Goal: Obtain resource: Download file/media

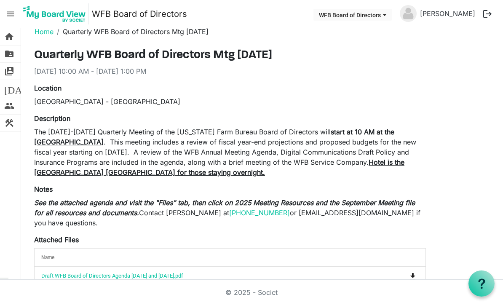
scroll to position [46, 0]
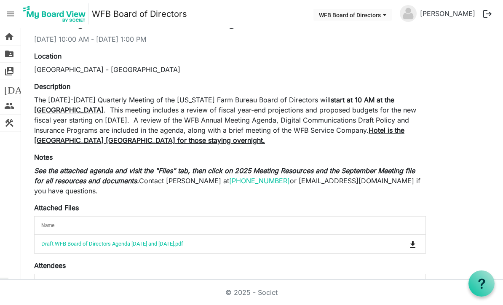
click at [110, 243] on link "Draft WFB Board of Directors Agenda [DATE] and [DATE].pdf" at bounding box center [112, 244] width 142 height 6
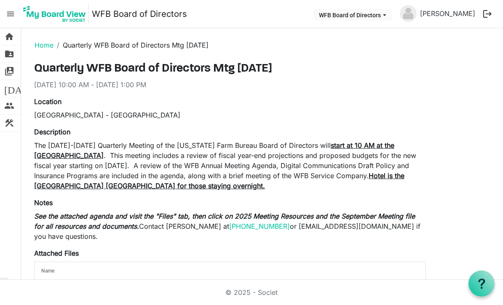
click at [5, 52] on span "folder_shared" at bounding box center [9, 54] width 10 height 17
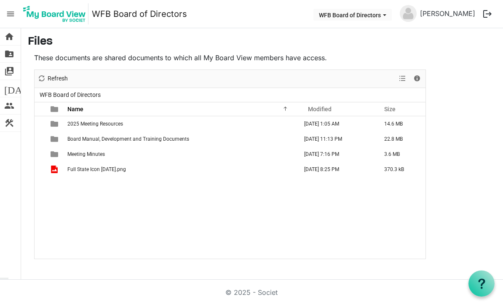
click at [87, 124] on span "2025 Meeting Resources" at bounding box center [95, 124] width 56 height 6
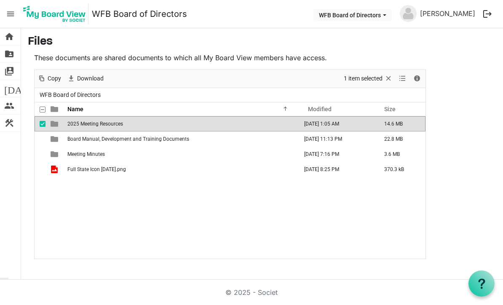
click at [11, 10] on span "menu" at bounding box center [11, 14] width 16 height 16
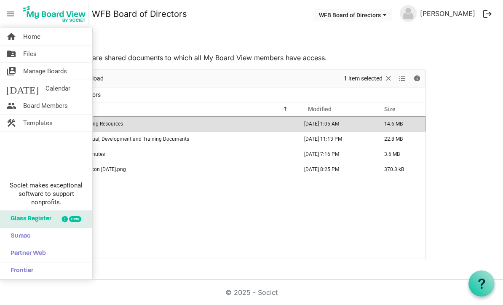
click at [27, 40] on span "Home" at bounding box center [31, 36] width 17 height 17
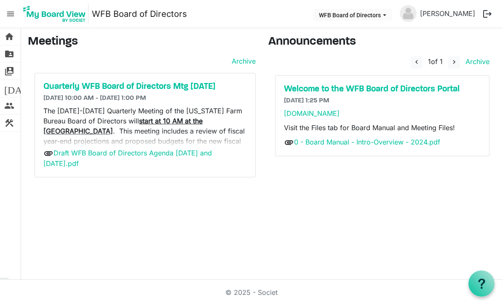
scroll to position [26, 0]
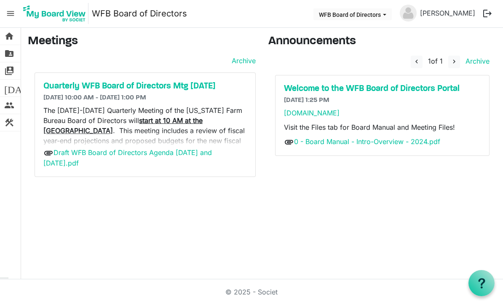
click at [10, 53] on span "folder_shared" at bounding box center [9, 54] width 10 height 17
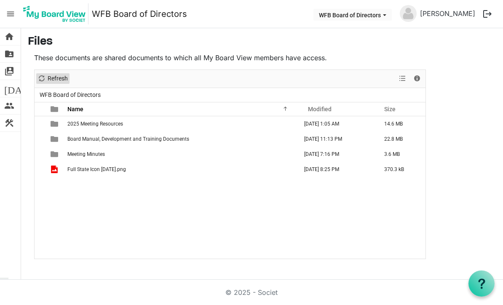
click at [44, 74] on span "Refresh" at bounding box center [42, 78] width 10 height 11
click at [335, 124] on td "September 17, 2025 1:05 AM" at bounding box center [339, 123] width 80 height 15
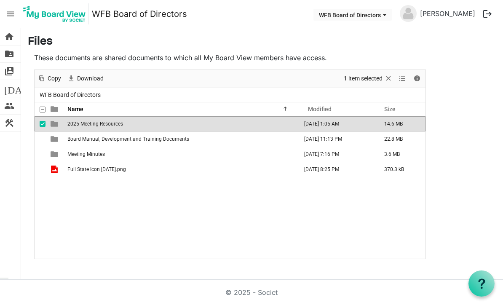
click at [46, 140] on div "checkbox" at bounding box center [45, 139] width 10 height 8
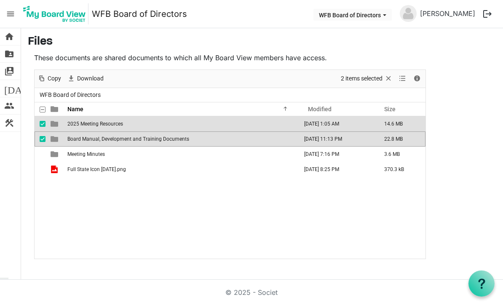
click at [43, 143] on div "checkbox" at bounding box center [45, 139] width 10 height 8
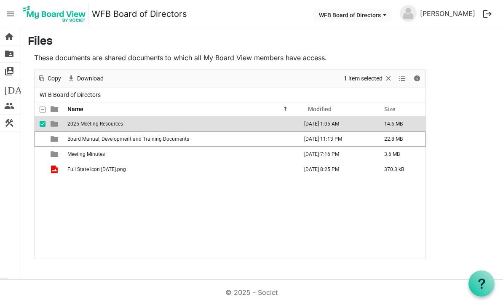
click at [65, 125] on td "2025 Meeting Resources" at bounding box center [182, 123] width 234 height 15
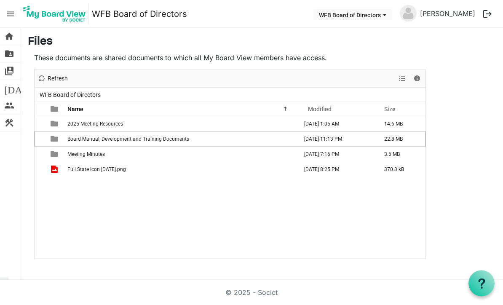
click at [3, 55] on link "folder_shared Files" at bounding box center [10, 54] width 21 height 17
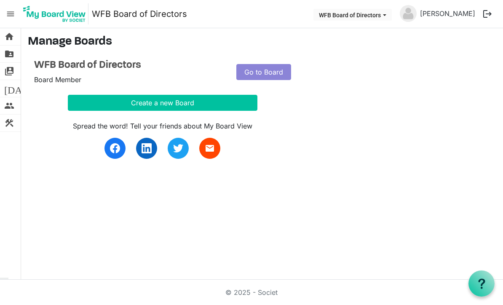
click at [272, 69] on link "Go to Board" at bounding box center [264, 72] width 55 height 16
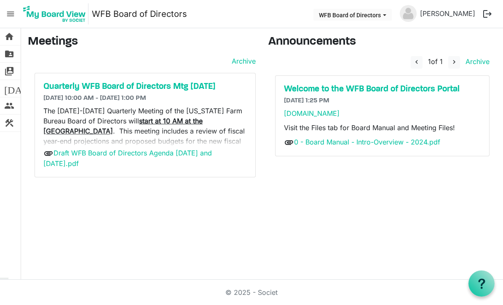
click at [184, 102] on h6 "[DATE] 10:00 AM - [DATE] 1:00 PM" at bounding box center [145, 98] width 204 height 8
click at [137, 90] on h5 "Quarterly WFB Board of Directors Mtg [DATE]" at bounding box center [145, 87] width 204 height 10
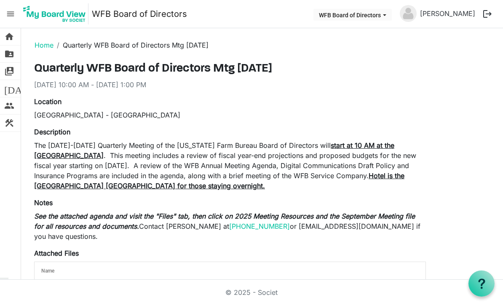
click at [5, 54] on span "folder_shared" at bounding box center [9, 54] width 10 height 17
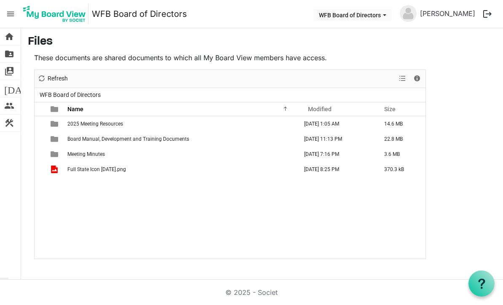
click at [41, 154] on span "checkbox" at bounding box center [43, 154] width 6 height 6
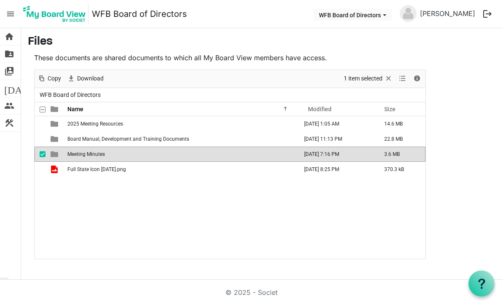
click at [71, 151] on span "Meeting Minutes" at bounding box center [86, 154] width 38 height 6
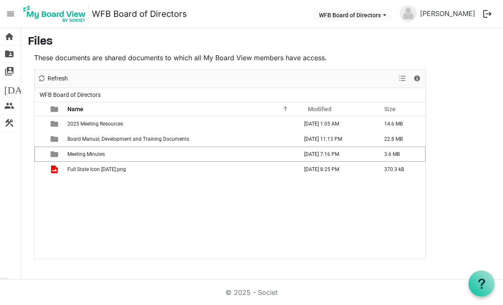
click at [92, 159] on td "Meeting Minutes" at bounding box center [182, 154] width 234 height 15
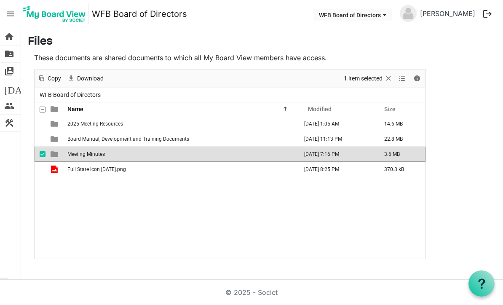
click at [43, 156] on span "checkbox" at bounding box center [43, 154] width 6 height 6
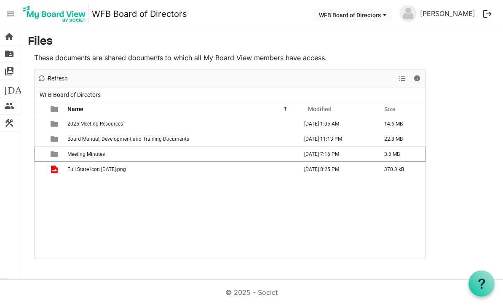
click at [41, 119] on td "checkbox" at bounding box center [40, 123] width 11 height 15
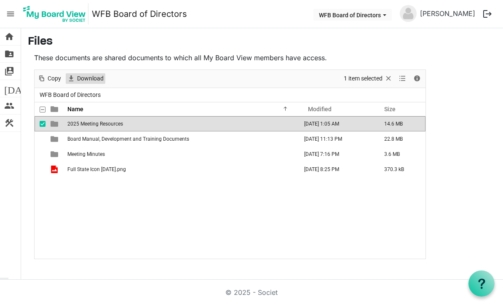
click at [99, 82] on span "Download" at bounding box center [90, 78] width 28 height 11
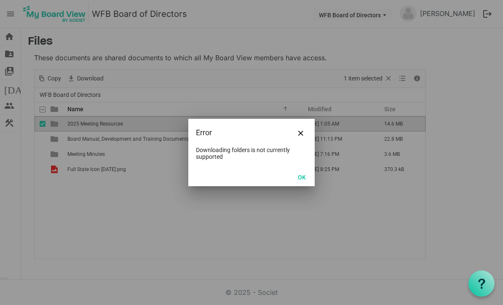
click at [301, 174] on button "OK" at bounding box center [302, 177] width 19 height 12
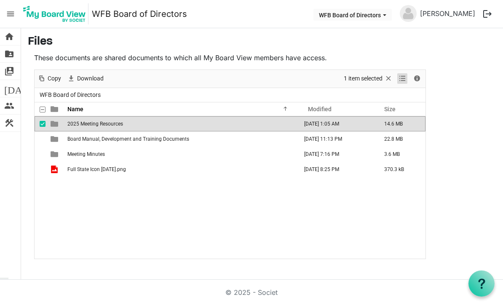
click at [404, 78] on span "View dropdownbutton" at bounding box center [403, 78] width 10 height 11
click at [463, 158] on main "Files These documents are shared documents to which all My Board View members h…" at bounding box center [262, 147] width 482 height 238
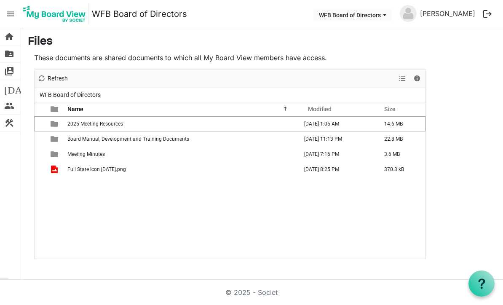
click at [336, 123] on td "[DATE] 1:05 AM" at bounding box center [339, 123] width 80 height 15
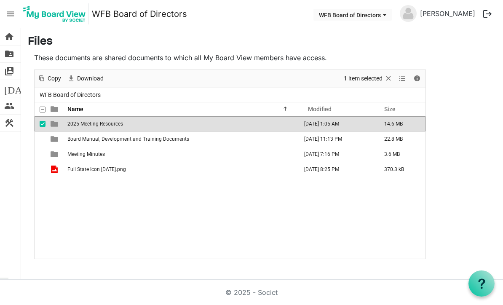
click at [81, 125] on span "2025 Meeting Resources" at bounding box center [95, 124] width 56 height 6
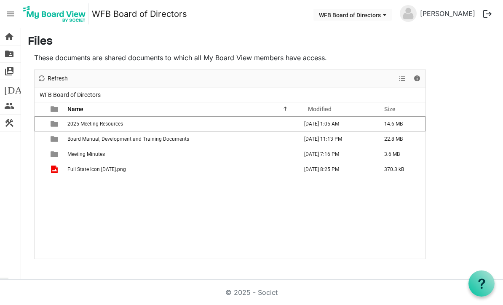
click at [82, 121] on span "2025 Meeting Resources" at bounding box center [95, 124] width 56 height 6
click at [75, 121] on span "2025 Meeting Resources" at bounding box center [95, 124] width 56 height 6
click at [86, 172] on span "Full State Icon [DATE].png" at bounding box center [96, 170] width 59 height 6
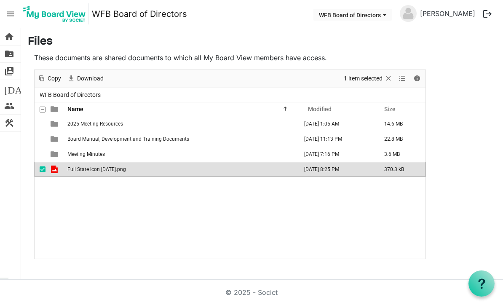
click at [79, 168] on span "Full State Icon 2.6.2025.png" at bounding box center [96, 170] width 59 height 6
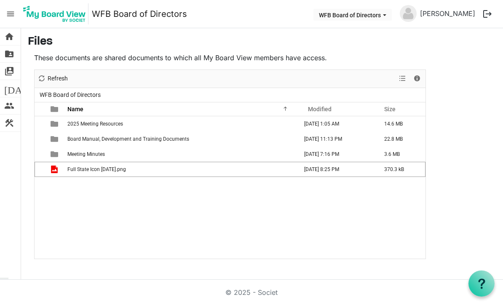
click at [82, 173] on td "Full State Icon 2.6.2025.png" at bounding box center [182, 169] width 234 height 15
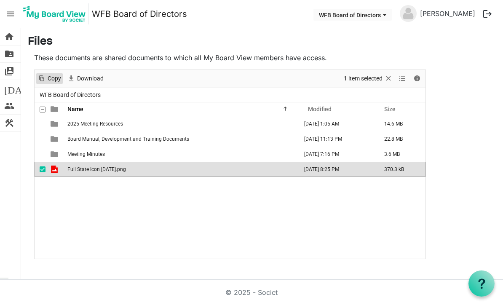
click at [45, 77] on span "Copy" at bounding box center [42, 78] width 10 height 11
click at [447, 90] on main "Files These documents are shared documents to which all My Board View members h…" at bounding box center [262, 147] width 482 height 238
click at [381, 14] on span "WFB Board of Directors dropdownbutton" at bounding box center [385, 14] width 8 height 3
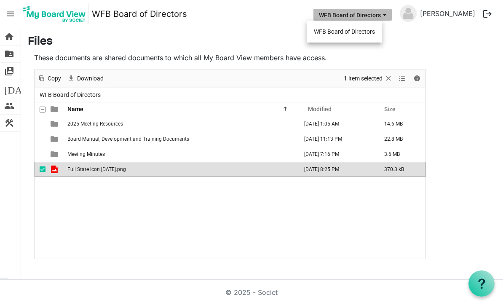
click at [367, 32] on li "WFB Board of Directors" at bounding box center [344, 31] width 75 height 15
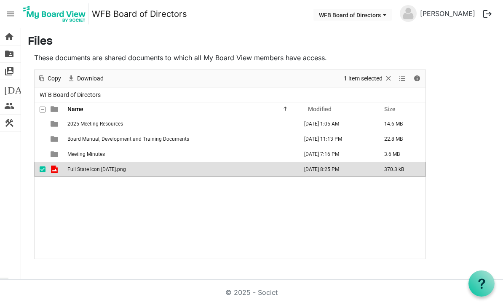
click at [440, 11] on link "[PERSON_NAME]" at bounding box center [448, 13] width 62 height 17
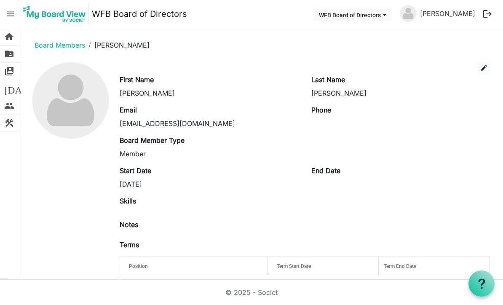
click at [362, 17] on button "WFB Board of Directors" at bounding box center [353, 15] width 78 height 12
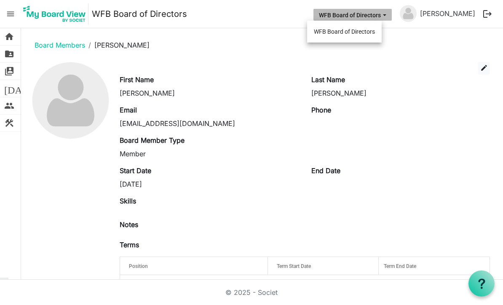
click at [364, 34] on li "WFB Board of Directors" at bounding box center [344, 31] width 75 height 15
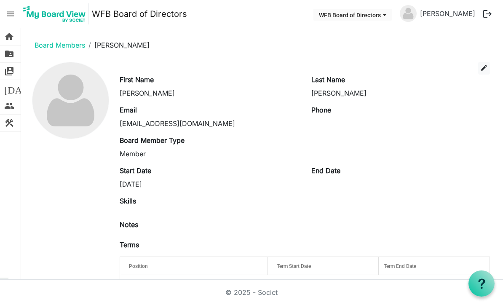
click at [5, 33] on span "home" at bounding box center [9, 36] width 10 height 17
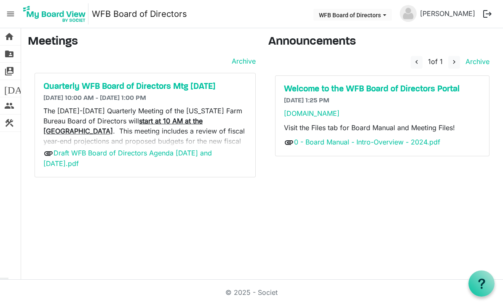
click at [11, 56] on span "folder_shared" at bounding box center [9, 54] width 10 height 17
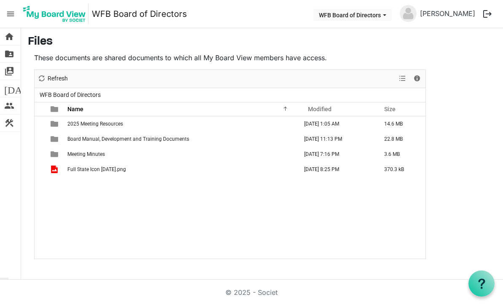
click at [6, 18] on span "menu" at bounding box center [11, 14] width 16 height 16
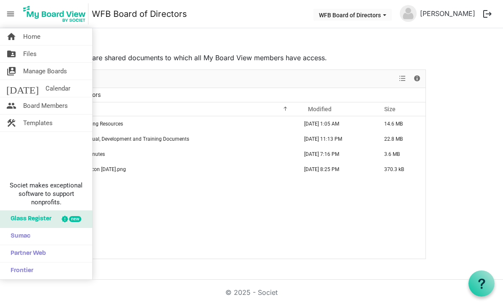
click at [24, 69] on span "Manage Boards" at bounding box center [45, 71] width 44 height 17
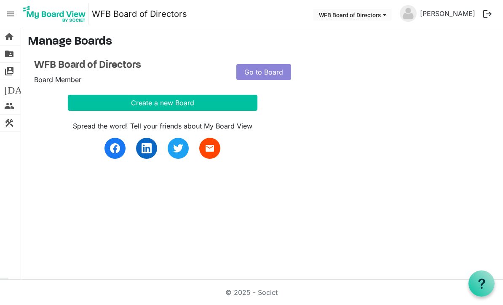
click at [266, 72] on link "Go to Board" at bounding box center [264, 72] width 55 height 16
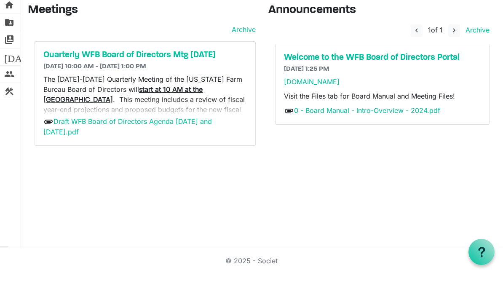
scroll to position [28, 0]
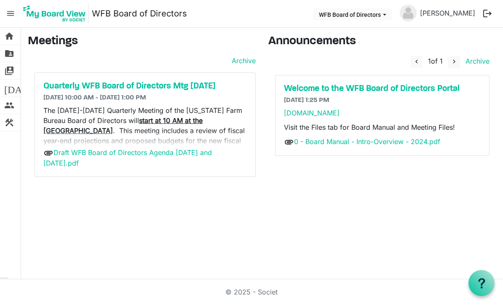
click at [162, 82] on h5 "Quarterly WFB Board of Directors Mtg Sept. 2025" at bounding box center [145, 87] width 204 height 10
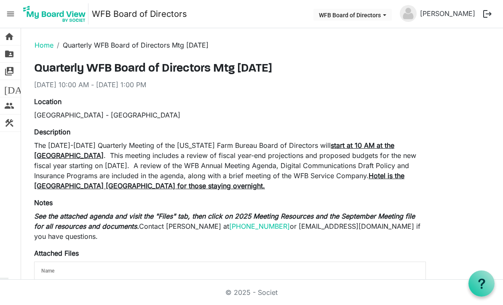
click at [4, 52] on link "folder_shared Files" at bounding box center [10, 54] width 21 height 17
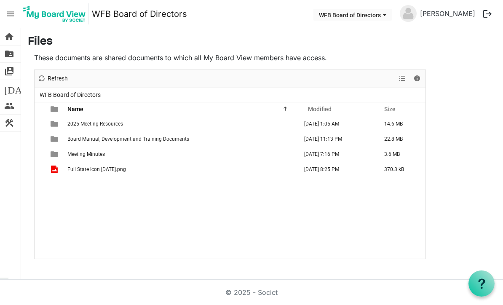
click at [102, 127] on td "2025 Meeting Resources" at bounding box center [182, 123] width 234 height 15
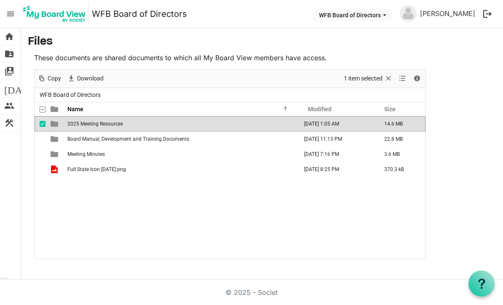
click at [97, 125] on span "2025 Meeting Resources" at bounding box center [95, 124] width 56 height 6
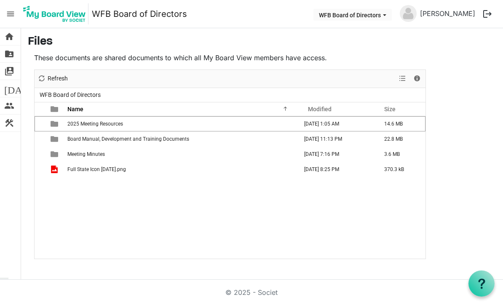
click at [46, 123] on div "checkbox" at bounding box center [45, 124] width 10 height 8
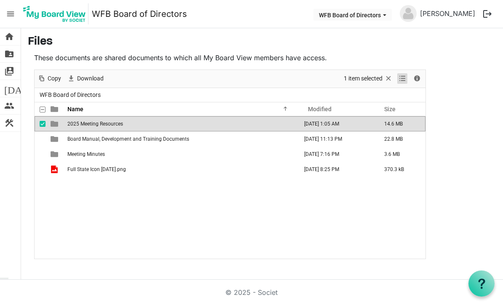
click at [403, 83] on span "View dropdownbutton" at bounding box center [403, 78] width 10 height 11
click at [445, 91] on li "Large icons" at bounding box center [430, 94] width 64 height 15
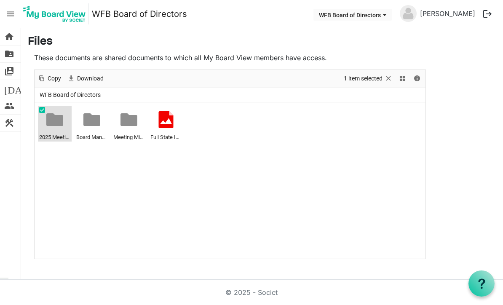
click at [56, 119] on div at bounding box center [54, 119] width 17 height 17
click at [81, 83] on span "Download" at bounding box center [90, 78] width 28 height 11
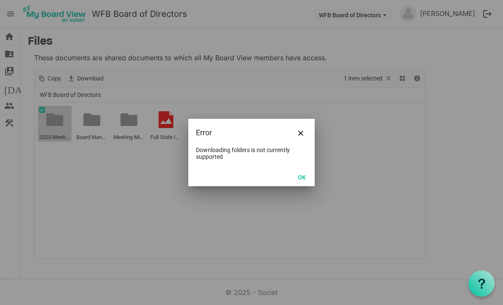
click at [305, 172] on button "OK" at bounding box center [302, 177] width 19 height 12
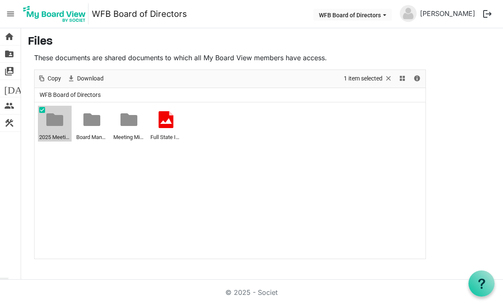
click at [328, 162] on ul "2025 Meeting Resources Board Manual, Development and Training Documents Meeting…" at bounding box center [230, 180] width 391 height 156
click at [42, 110] on span at bounding box center [42, 110] width 6 height 6
click at [39, 110] on li "2025 Meeting Resources" at bounding box center [55, 124] width 34 height 36
click at [404, 80] on span "View dropdownbutton" at bounding box center [403, 78] width 10 height 11
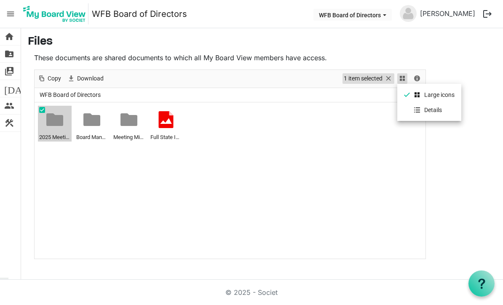
click at [386, 81] on span "Selection" at bounding box center [389, 78] width 10 height 11
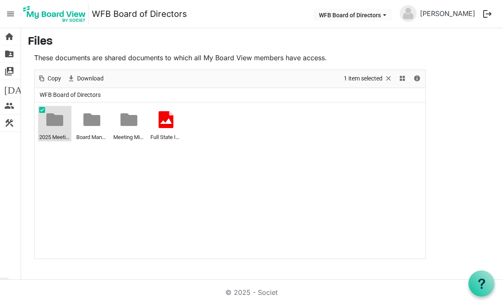
click at [54, 125] on div at bounding box center [54, 119] width 17 height 17
click at [51, 122] on div at bounding box center [54, 119] width 17 height 17
click at [51, 124] on div at bounding box center [54, 119] width 17 height 17
click at [46, 73] on span "Copy" at bounding box center [42, 78] width 10 height 11
click at [46, 81] on span "Copy" at bounding box center [42, 78] width 10 height 11
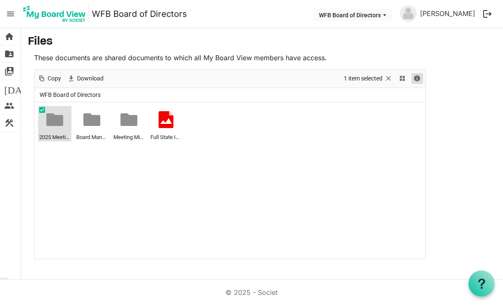
click at [420, 80] on span "Details" at bounding box center [417, 78] width 10 height 11
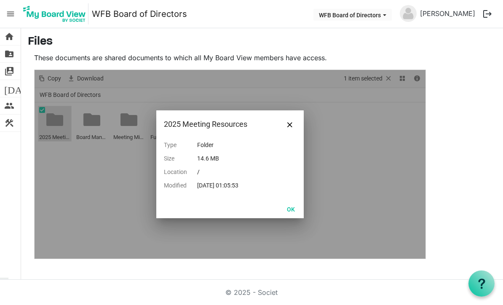
click at [291, 200] on div "OK" at bounding box center [230, 209] width 148 height 19
click at [293, 125] on button "Close" at bounding box center [290, 124] width 13 height 13
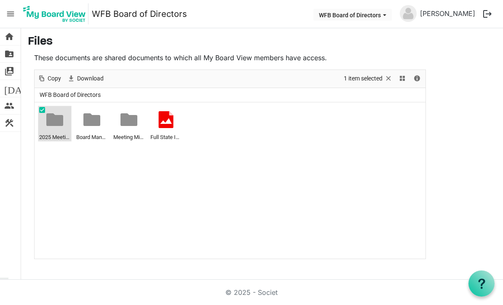
click at [330, 165] on ul "2025 Meeting Resources Board Manual, Development and Training Documents Meeting…" at bounding box center [230, 180] width 391 height 156
click at [11, 89] on span "[DATE]" at bounding box center [20, 88] width 32 height 17
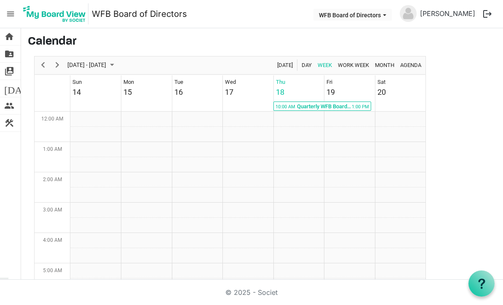
scroll to position [273, 0]
click at [9, 70] on span "switch_account" at bounding box center [9, 71] width 10 height 17
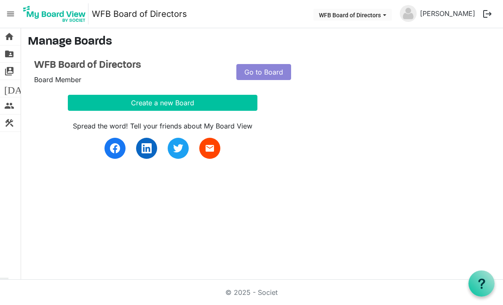
click at [4, 48] on link "folder_shared Files" at bounding box center [10, 54] width 21 height 17
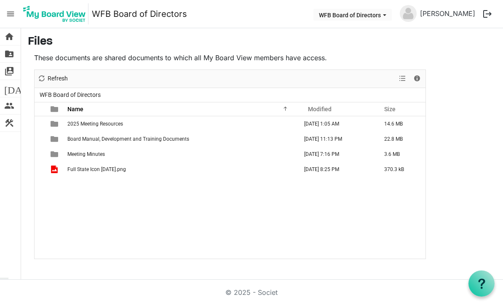
click at [130, 121] on td "2025 Meeting Resources" at bounding box center [182, 123] width 234 height 15
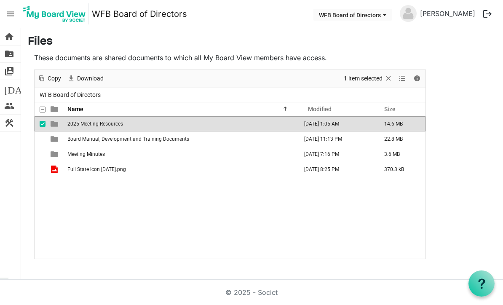
click at [121, 125] on span "2025 Meeting Resources" at bounding box center [95, 124] width 56 height 6
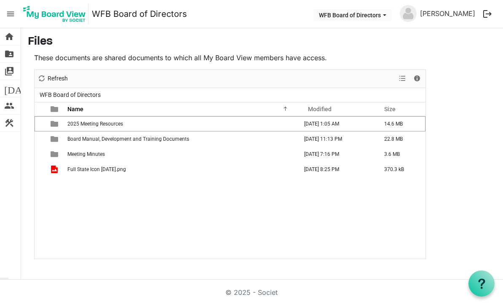
click at [106, 119] on td "2025 Meeting Resources" at bounding box center [182, 123] width 234 height 15
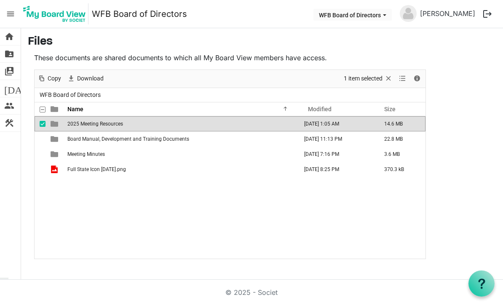
click at [97, 123] on span "2025 Meeting Resources" at bounding box center [95, 124] width 56 height 6
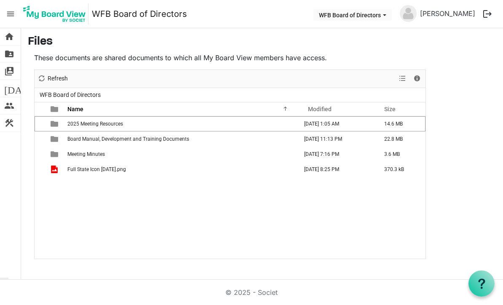
click at [398, 123] on td "14.6 MB" at bounding box center [402, 123] width 46 height 15
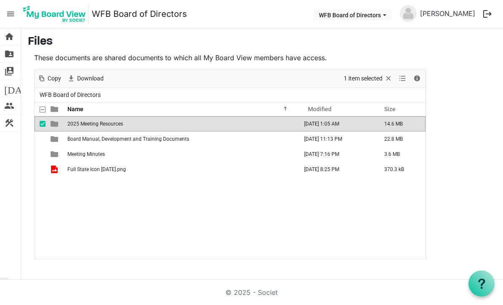
click at [397, 122] on td "14.6 MB" at bounding box center [402, 123] width 46 height 15
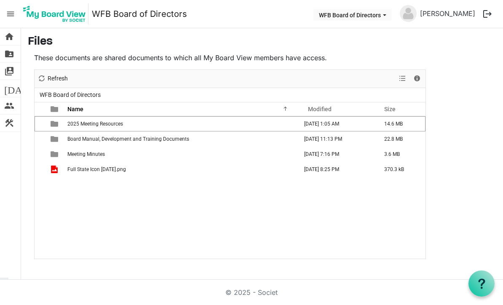
click at [121, 120] on td "2025 Meeting Resources" at bounding box center [182, 123] width 234 height 15
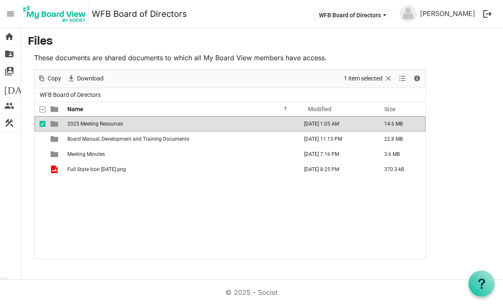
click at [119, 119] on td "2025 Meeting Resources" at bounding box center [182, 123] width 234 height 15
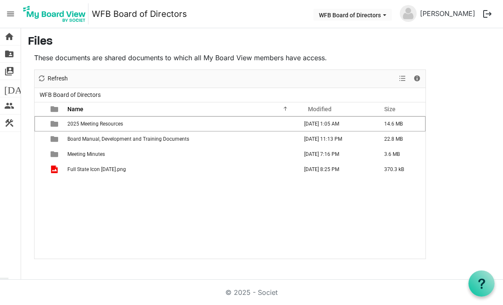
click at [119, 121] on span "2025 Meeting Resources" at bounding box center [95, 124] width 56 height 6
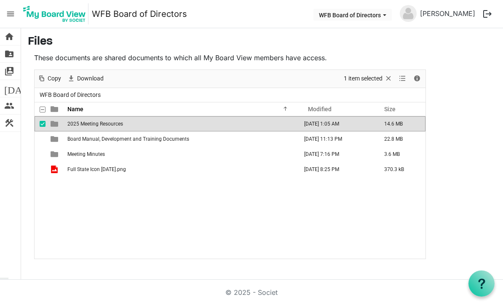
click at [106, 116] on th "Name" at bounding box center [182, 108] width 234 height 13
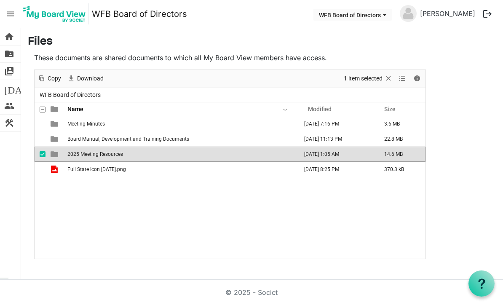
click at [107, 153] on span "2025 Meeting Resources" at bounding box center [95, 154] width 56 height 6
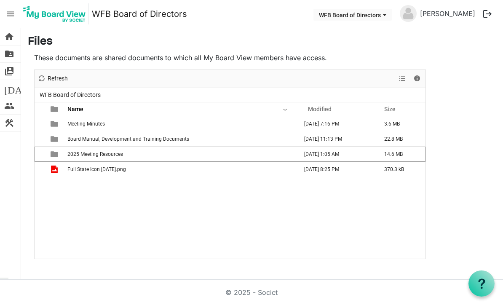
click at [113, 154] on span "2025 Meeting Resources" at bounding box center [95, 154] width 56 height 6
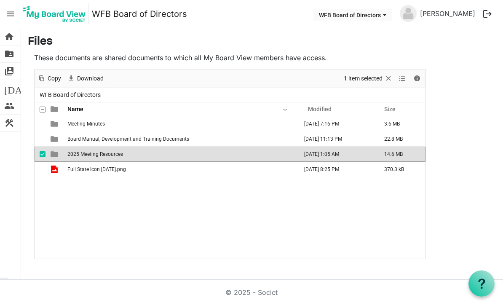
click at [113, 157] on td "2025 Meeting Resources" at bounding box center [182, 154] width 234 height 15
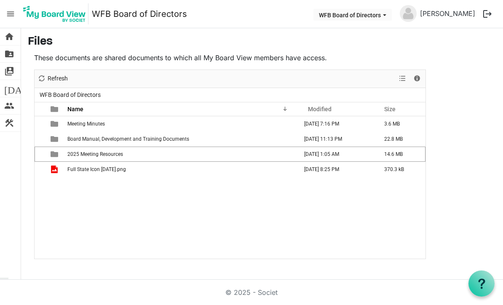
click at [89, 156] on span "2025 Meeting Resources" at bounding box center [95, 154] width 56 height 6
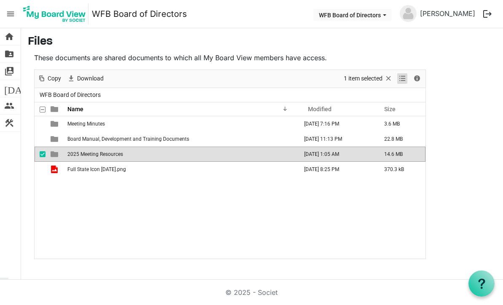
click at [402, 80] on span "View dropdownbutton" at bounding box center [403, 78] width 10 height 11
click at [442, 97] on li "Large icons" at bounding box center [430, 94] width 64 height 15
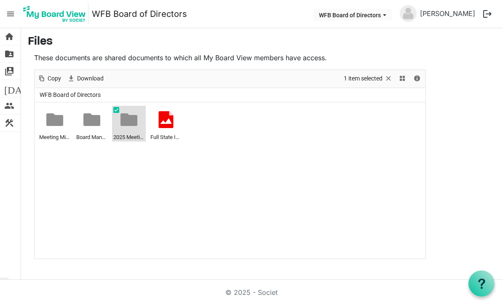
click at [131, 123] on div at bounding box center [129, 119] width 17 height 17
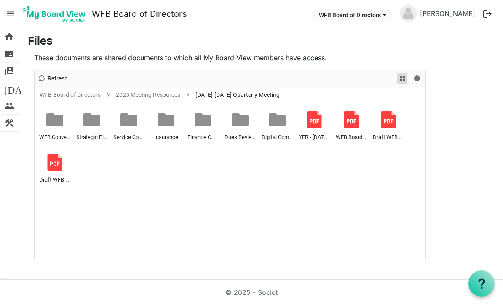
click at [398, 83] on span "View dropdownbutton" at bounding box center [403, 78] width 10 height 11
click at [431, 110] on li "Details" at bounding box center [430, 109] width 64 height 15
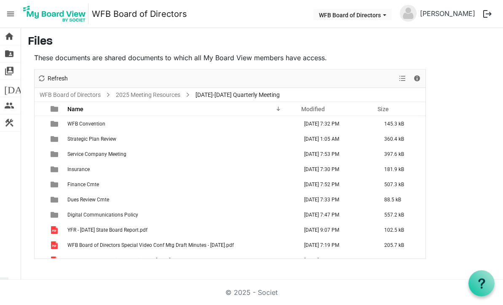
click at [94, 130] on td "WFB Convention" at bounding box center [182, 123] width 234 height 15
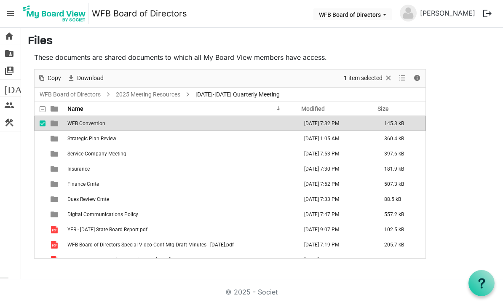
click at [105, 124] on td "WFB Convention" at bounding box center [182, 123] width 234 height 15
